Goal: Find specific page/section: Find specific page/section

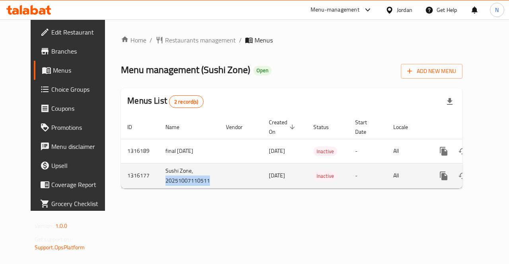
drag, startPoint x: 145, startPoint y: 182, endPoint x: 206, endPoint y: 178, distance: 61.0
click at [206, 178] on tr "1316177 Sushi Zone, 20251007110511 [DATE] Inactive - All" at bounding box center [319, 175] width 396 height 25
click at [220, 178] on td "enhanced table" at bounding box center [241, 175] width 43 height 25
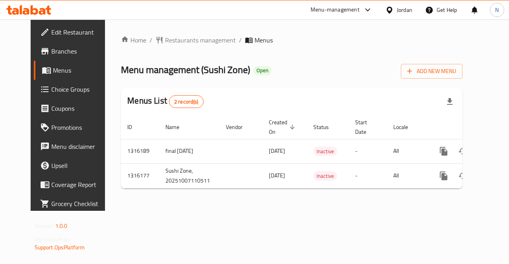
drag, startPoint x: 101, startPoint y: 68, endPoint x: 239, endPoint y: 50, distance: 139.1
click at [239, 50] on div "Home / Restaurants management / Menus Menu management ( Sushi Zone ) Open Add N…" at bounding box center [292, 115] width 342 height 160
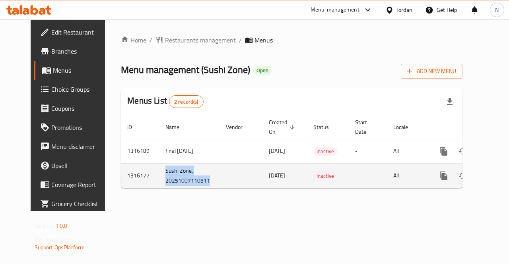
drag, startPoint x: 130, startPoint y: 175, endPoint x: 188, endPoint y: 177, distance: 57.7
click at [188, 177] on tr "1316177 Sushi Zone, 20251007110511 [DATE] Inactive - All" at bounding box center [319, 175] width 396 height 25
click at [188, 177] on td "Sushi Zone, 20251007110511" at bounding box center [189, 175] width 60 height 25
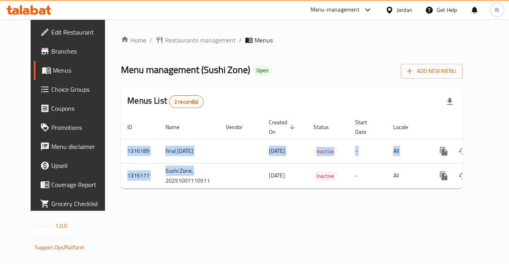
drag, startPoint x: 145, startPoint y: 179, endPoint x: 267, endPoint y: 230, distance: 132.8
click at [267, 211] on div "Home / Restaurants management / Menus Menu management ( Sushi Zone ) Open Add N…" at bounding box center [291, 115] width 373 height 192
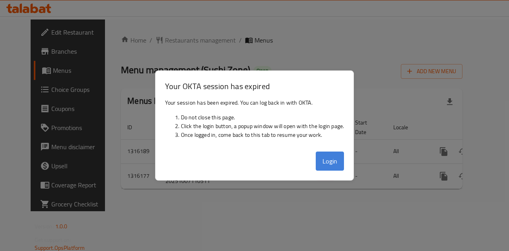
click at [324, 155] on button "Login" at bounding box center [330, 161] width 29 height 19
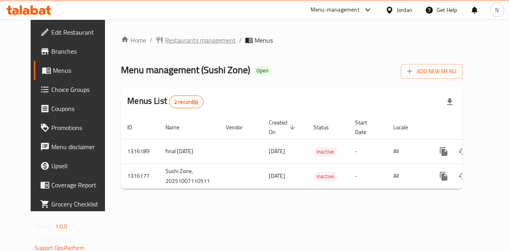
click at [165, 35] on span "Restaurants management" at bounding box center [200, 40] width 71 height 10
